Goal: Information Seeking & Learning: Learn about a topic

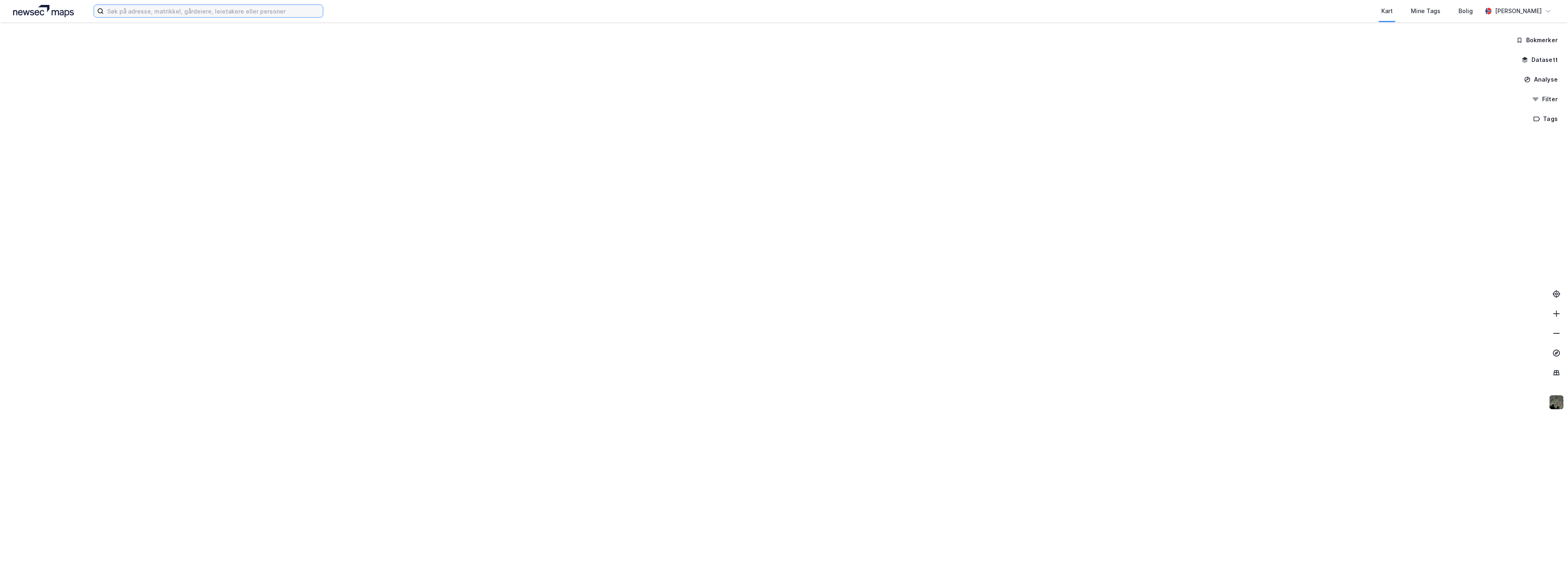
click at [246, 10] on input at bounding box center [214, 11] width 219 height 12
paste input "Langeneskilen 10"
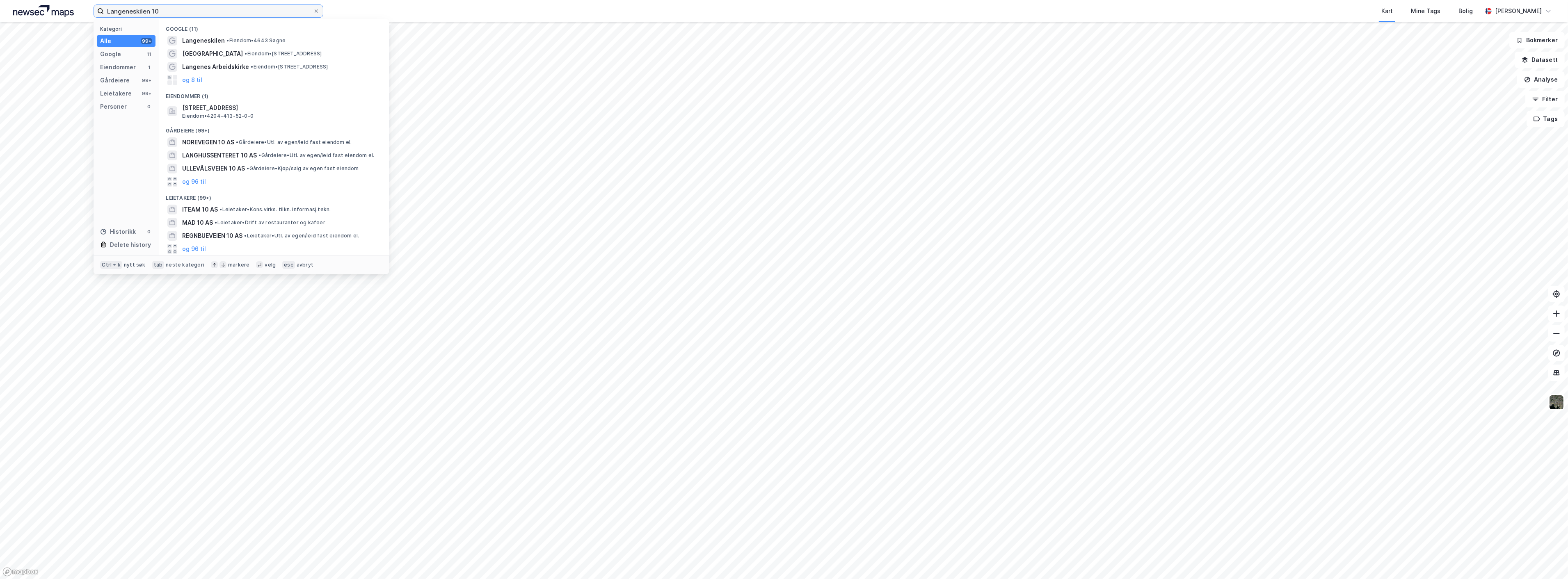
type input "Langeneskilen 10"
click at [130, 66] on div "Eiendommer" at bounding box center [117, 67] width 36 height 10
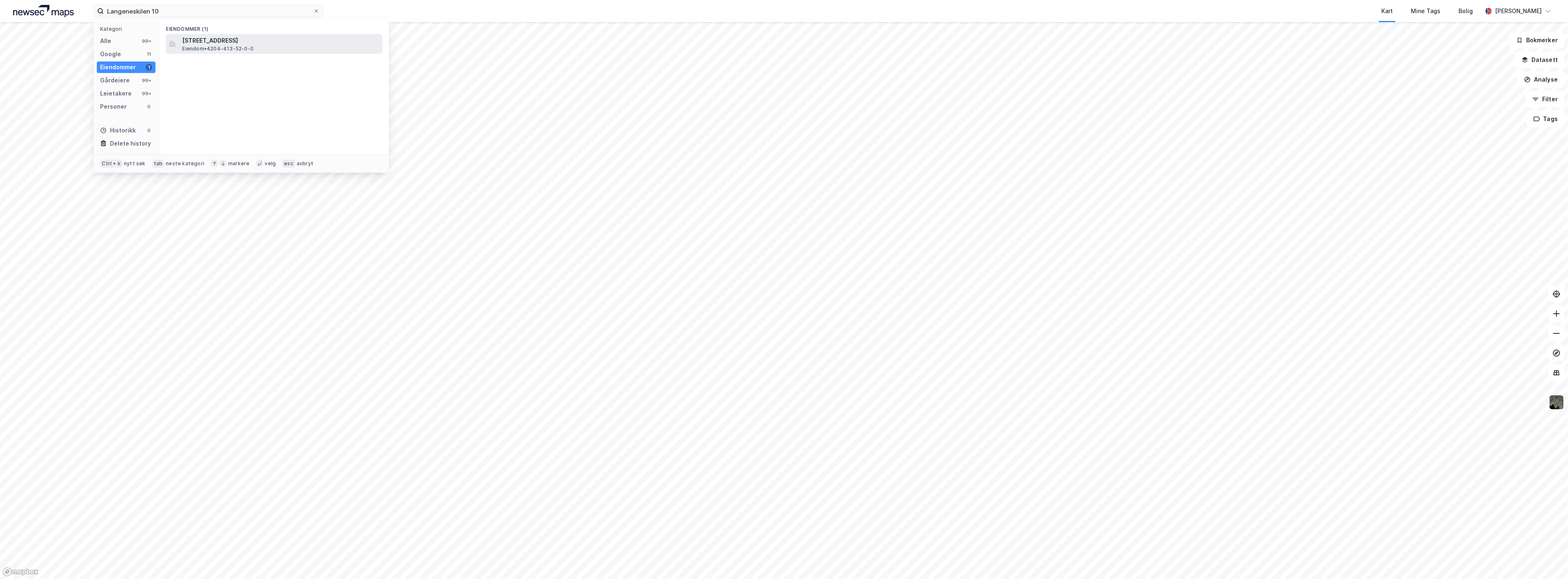
click at [215, 41] on span "[STREET_ADDRESS]" at bounding box center [281, 41] width 197 height 10
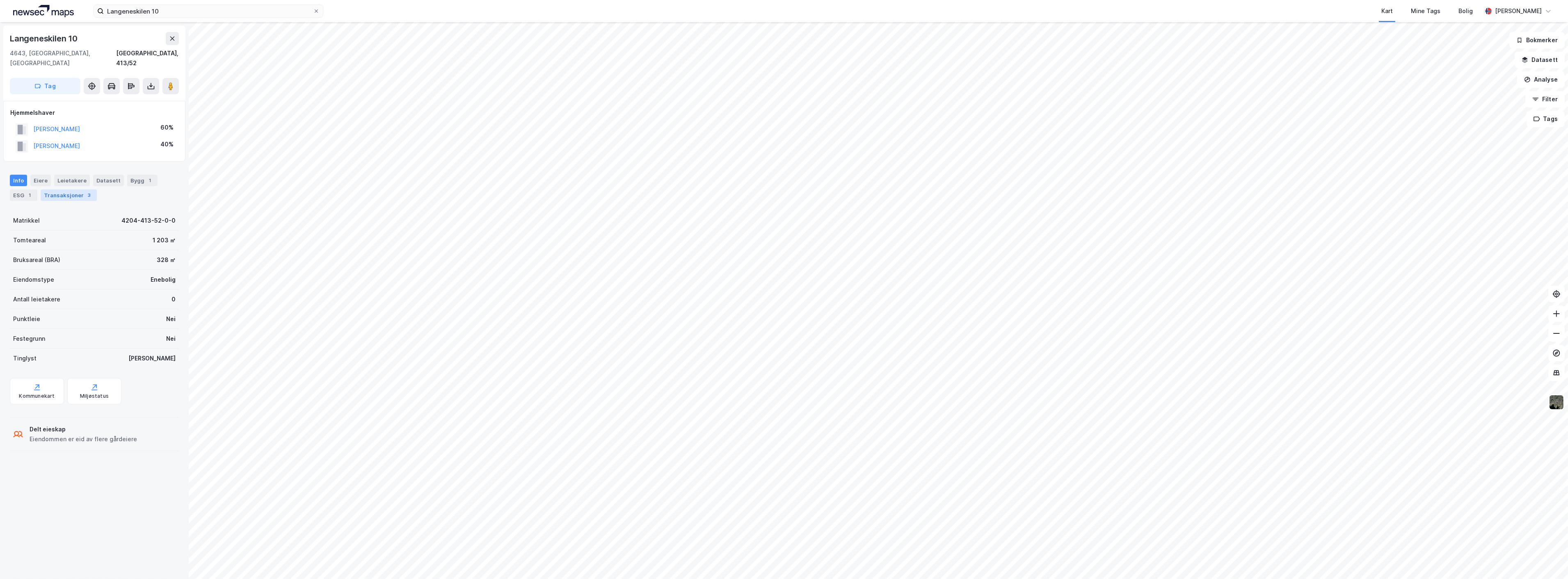
click at [72, 189] on div "Transaksjoner 3" at bounding box center [69, 195] width 56 height 12
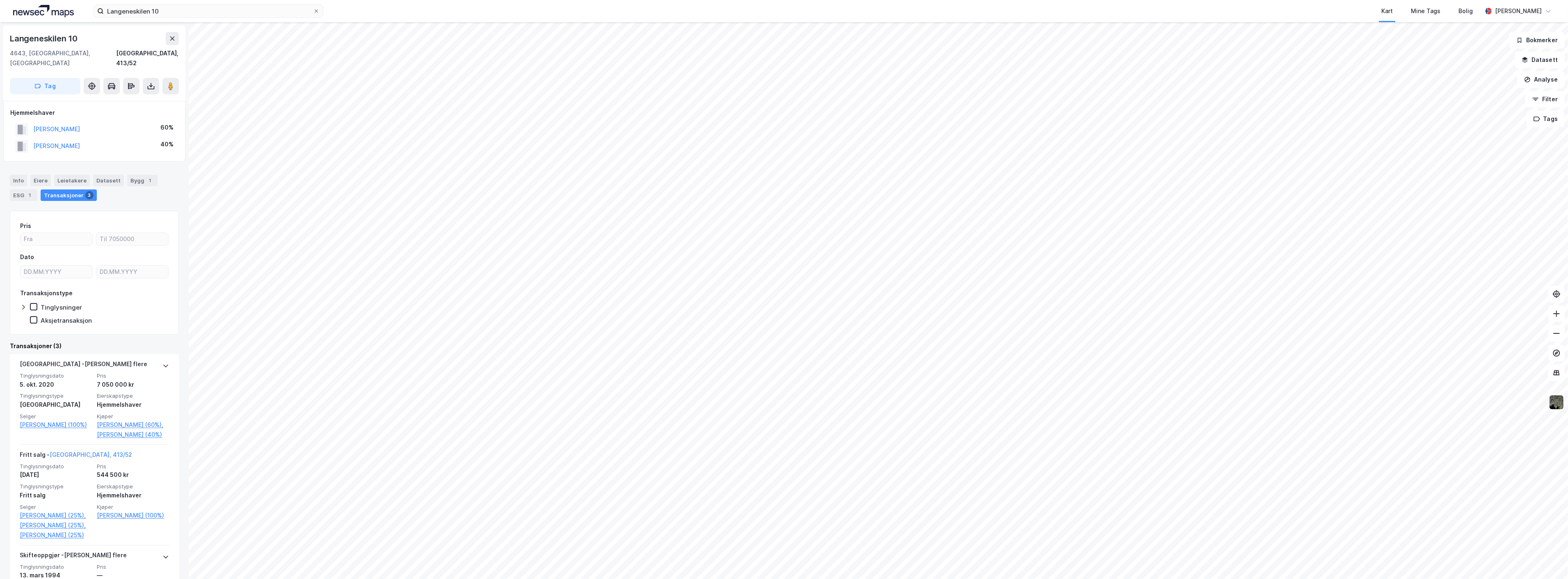
click at [111, 192] on div "Info [PERSON_NAME] Datasett Bygg 1 ESG 1 Transaksjoner 3" at bounding box center [94, 184] width 189 height 40
